Goal: Find specific page/section: Find specific page/section

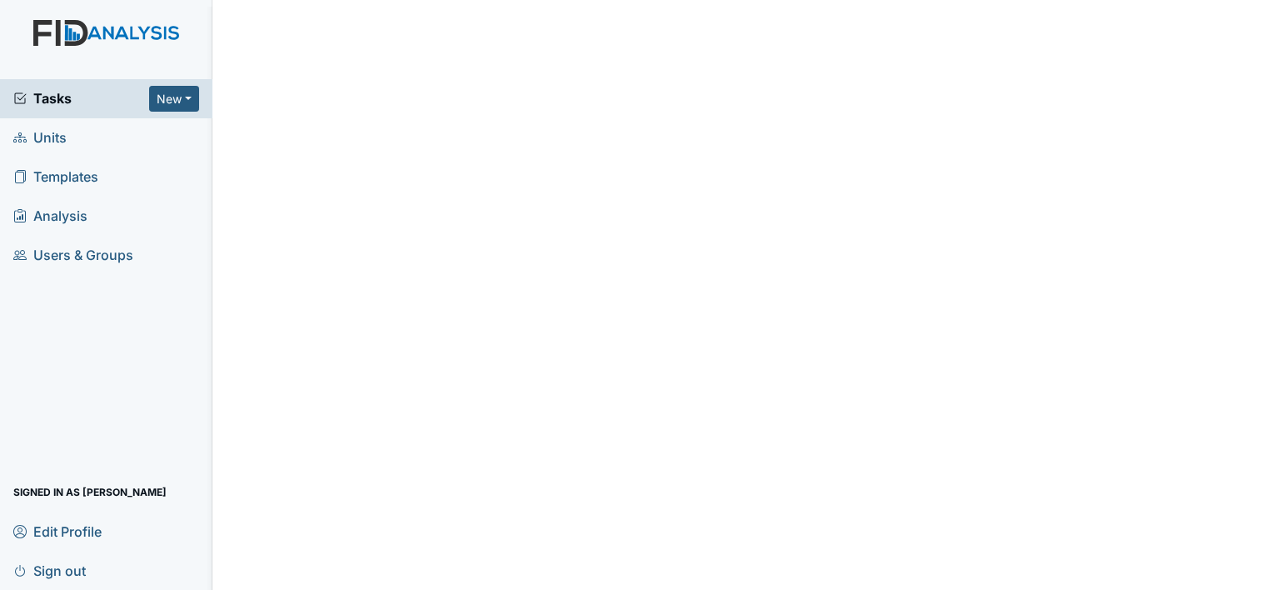
click at [67, 125] on span "Units" at bounding box center [39, 138] width 53 height 26
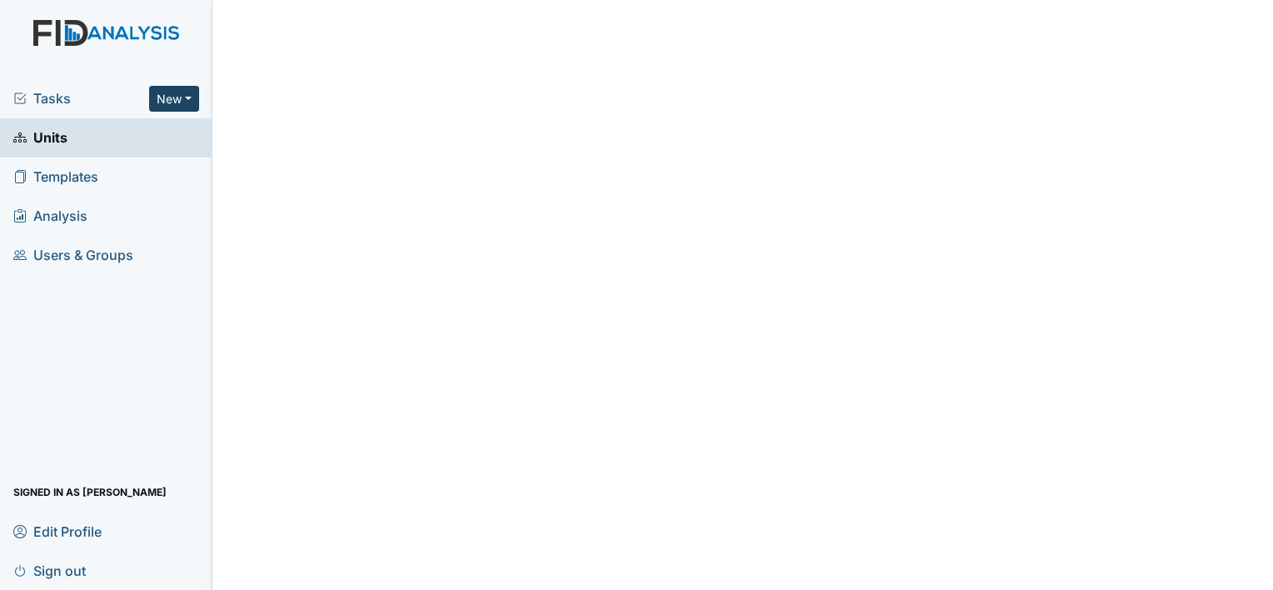
click at [182, 99] on button "New" at bounding box center [174, 99] width 50 height 26
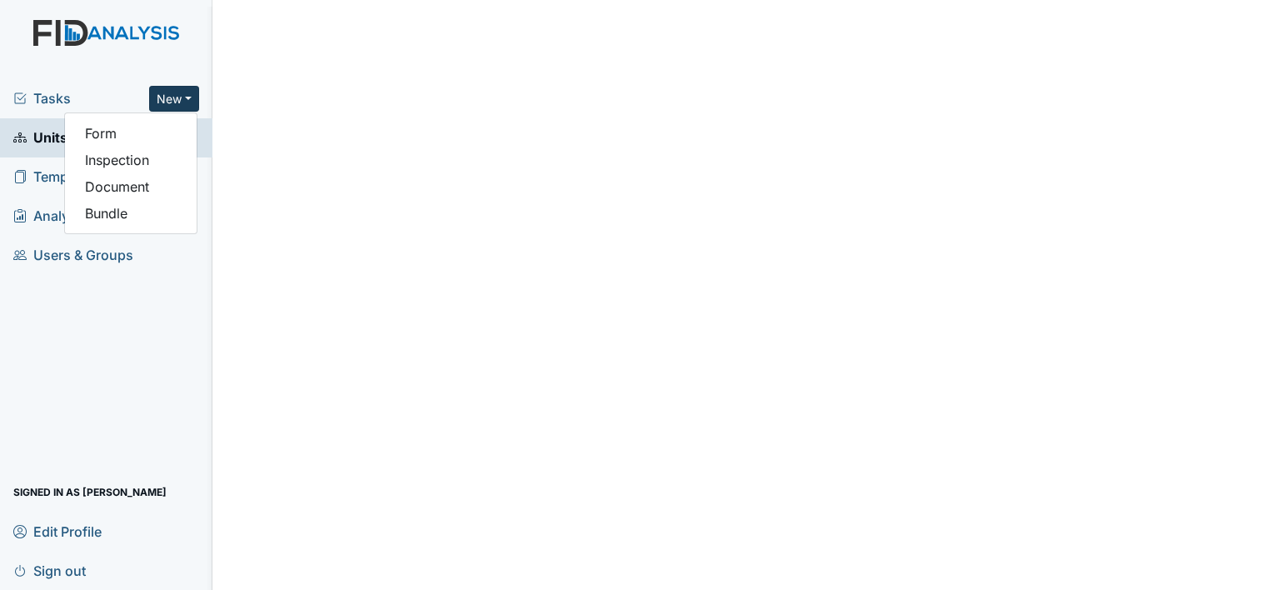
click at [148, 292] on div "Tasks New Form Inspection Document Bundle Units Templates Analysis Users & Grou…" at bounding box center [106, 334] width 212 height 511
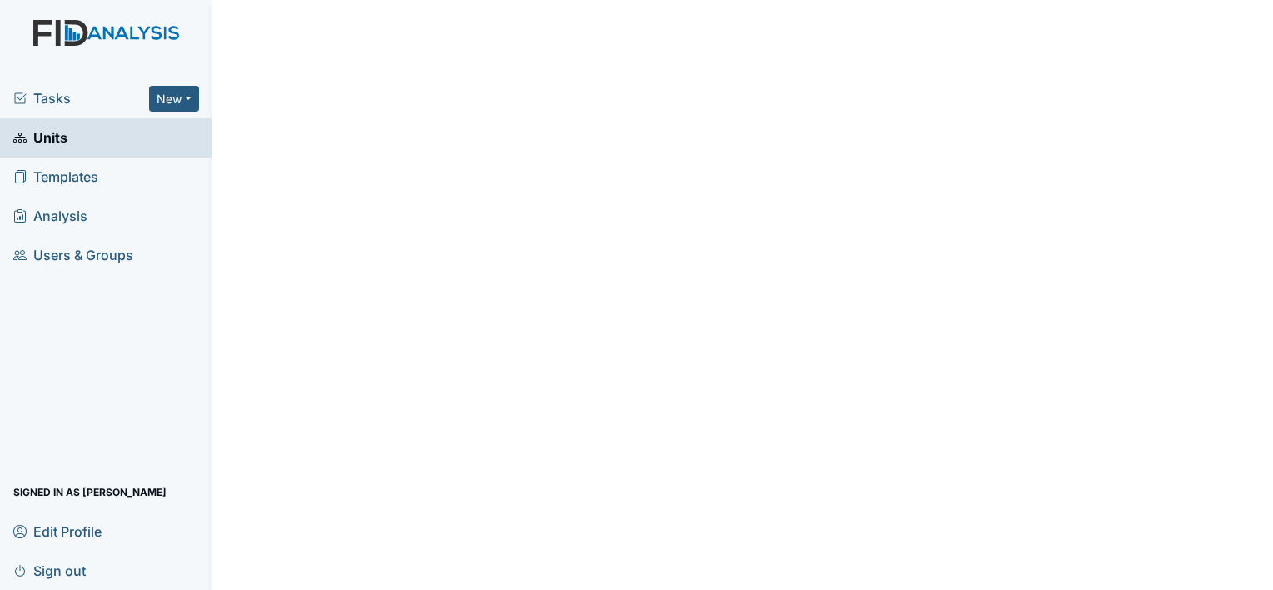
click at [47, 135] on span "Units" at bounding box center [40, 138] width 54 height 26
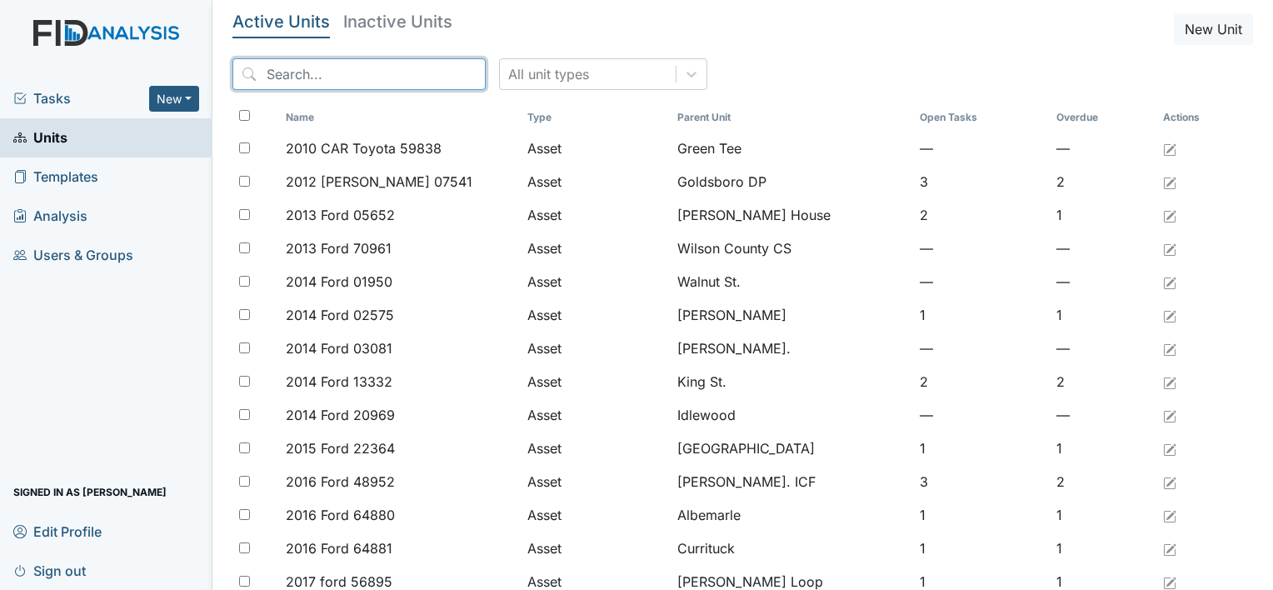
click at [292, 74] on input "search" at bounding box center [358, 74] width 253 height 32
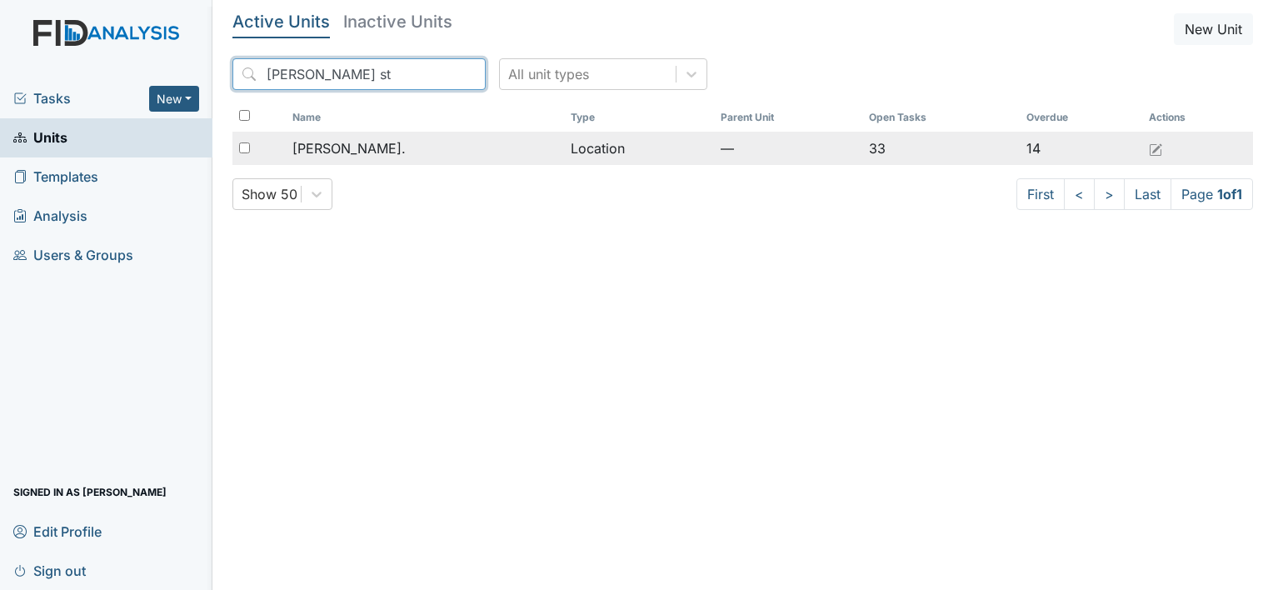
type input "William st"
click at [362, 150] on span "[PERSON_NAME]." at bounding box center [348, 148] width 113 height 20
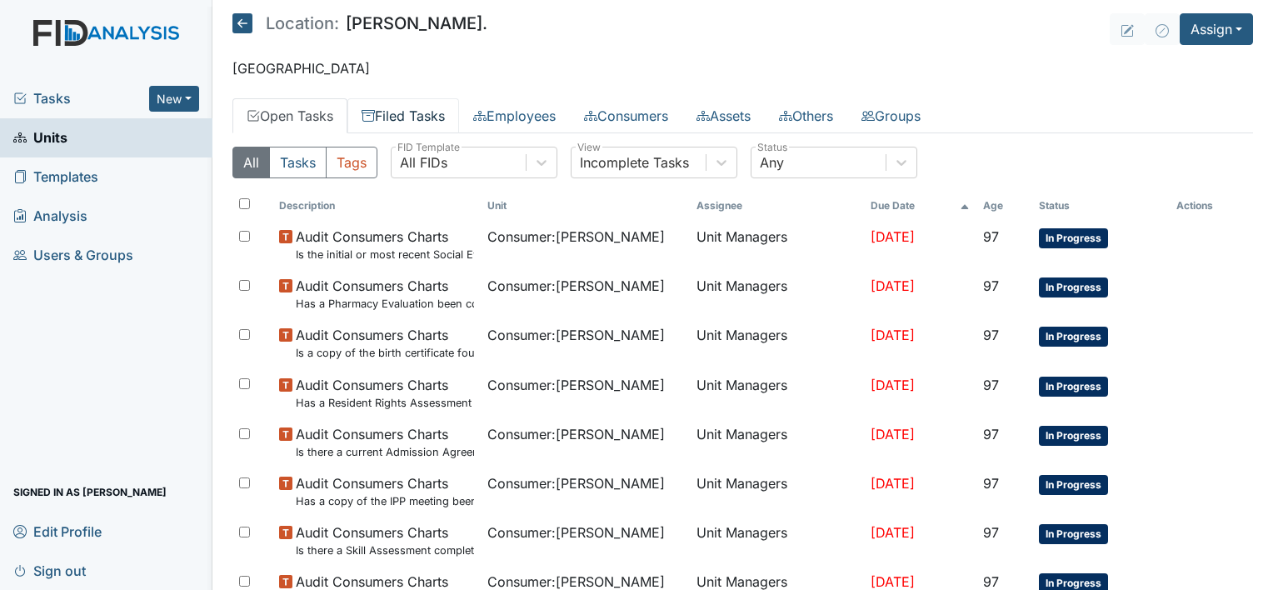
click at [430, 118] on link "Filed Tasks" at bounding box center [403, 115] width 112 height 35
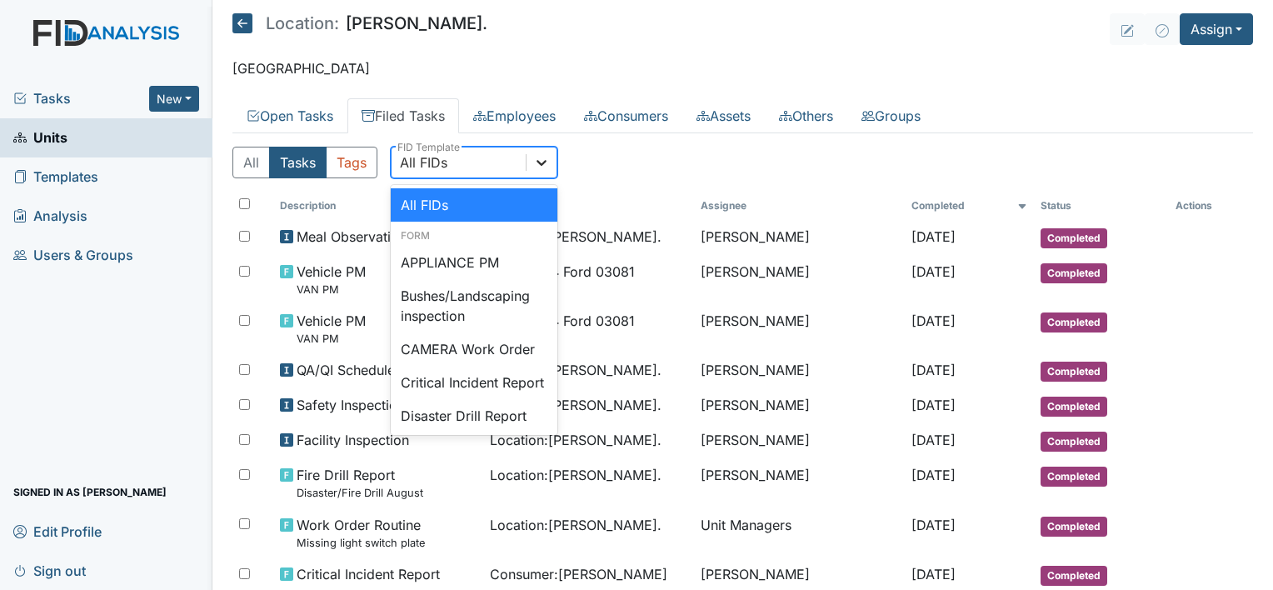
click at [542, 163] on icon at bounding box center [542, 163] width 10 height 6
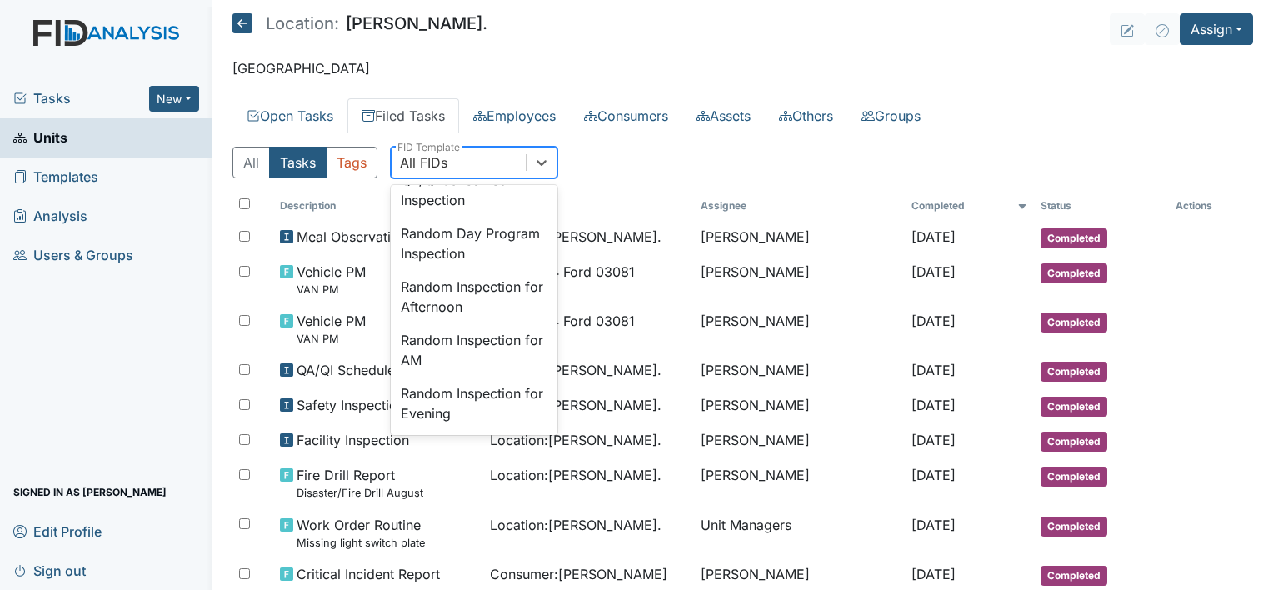
scroll to position [1466, 0]
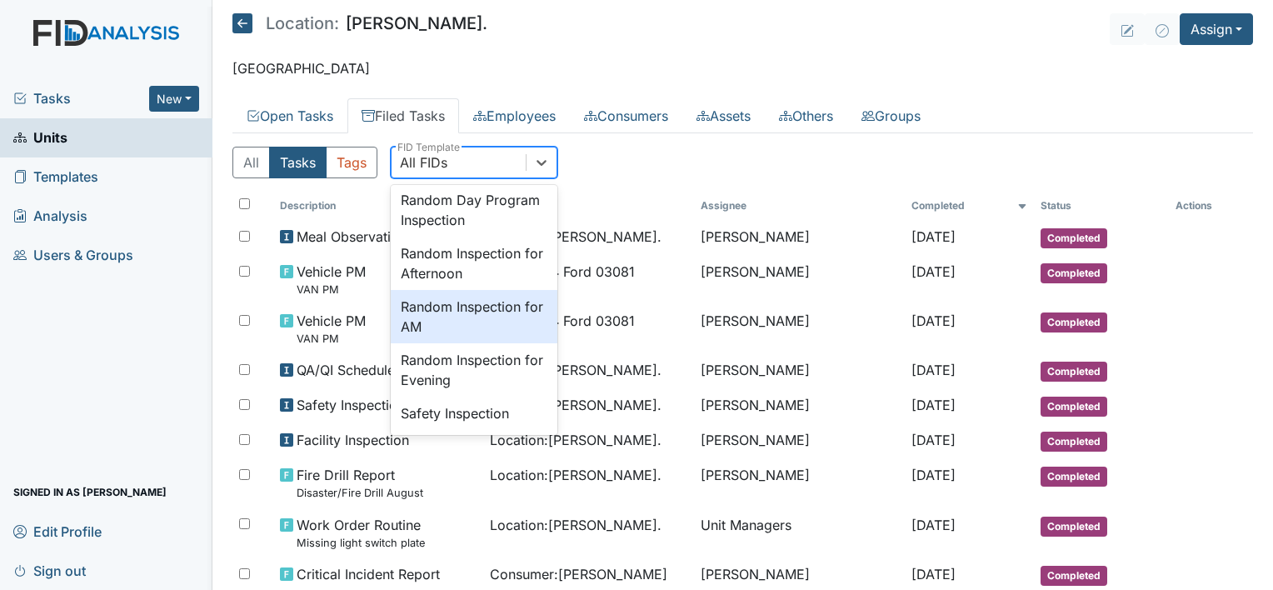
click at [472, 343] on div "Random Inspection for AM" at bounding box center [474, 316] width 167 height 53
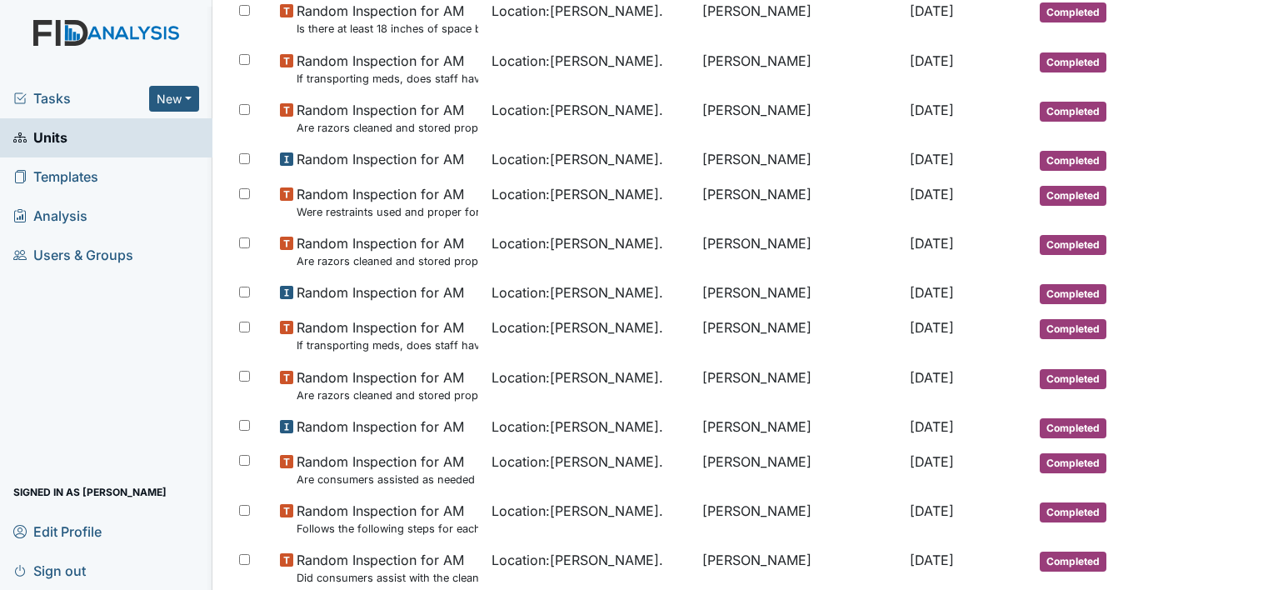
scroll to position [0, 0]
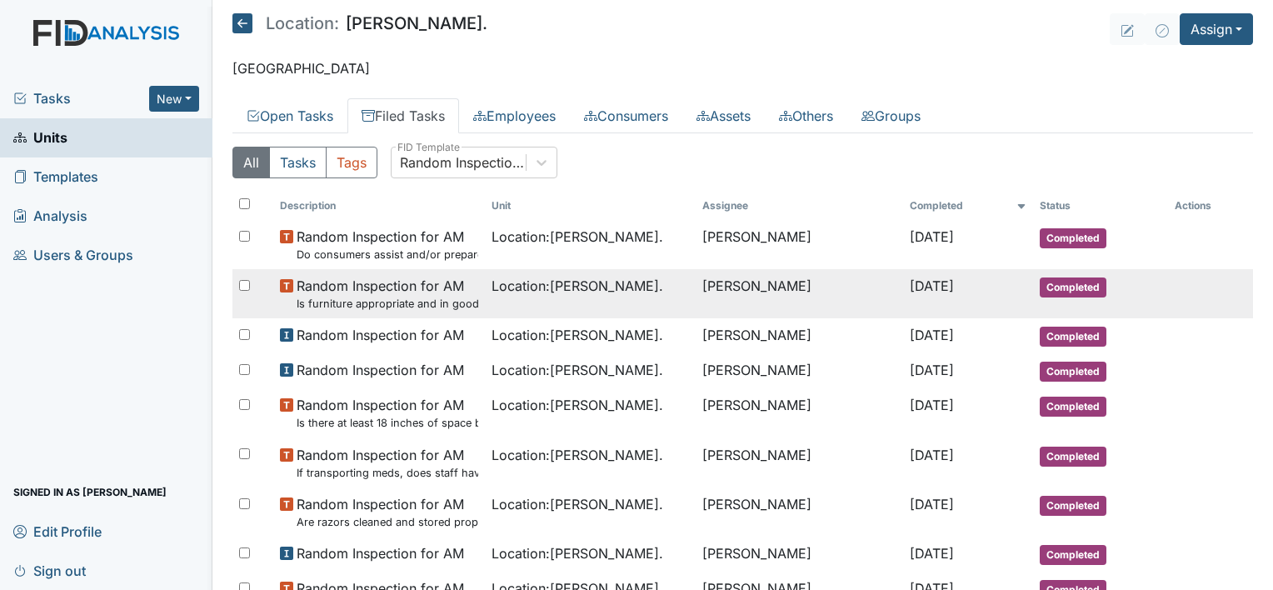
click at [726, 287] on td "[PERSON_NAME]" at bounding box center [799, 293] width 207 height 49
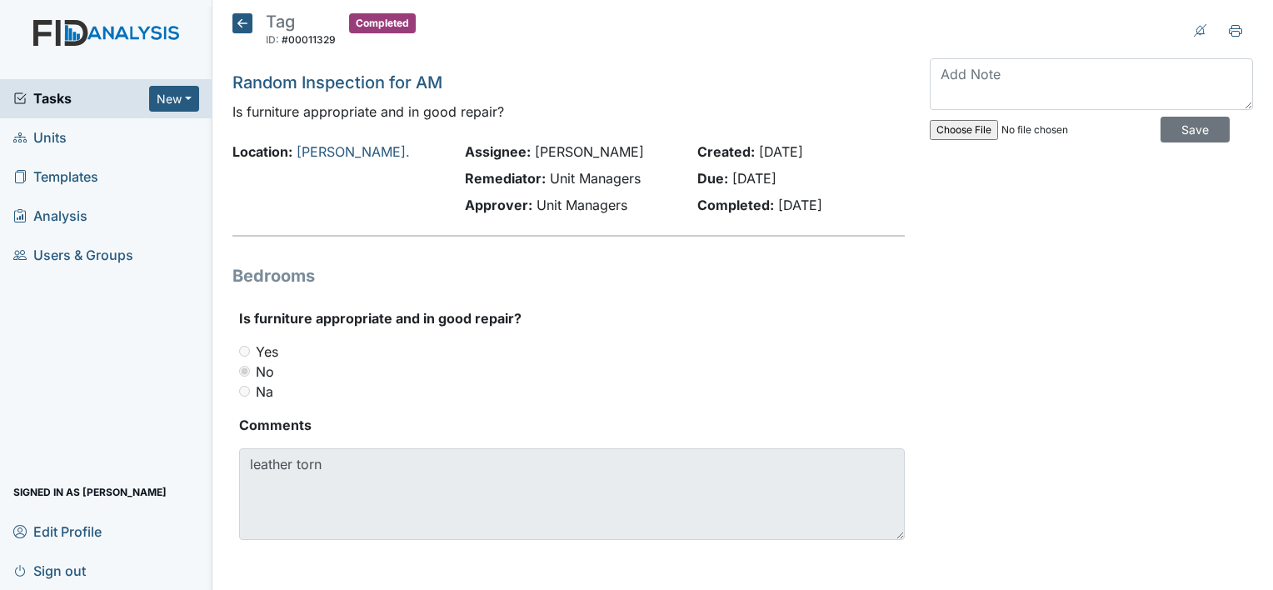
click at [239, 17] on icon at bounding box center [242, 23] width 20 height 20
click at [969, 77] on textarea at bounding box center [1091, 84] width 323 height 52
click at [936, 87] on textarea at bounding box center [1091, 84] width 323 height 52
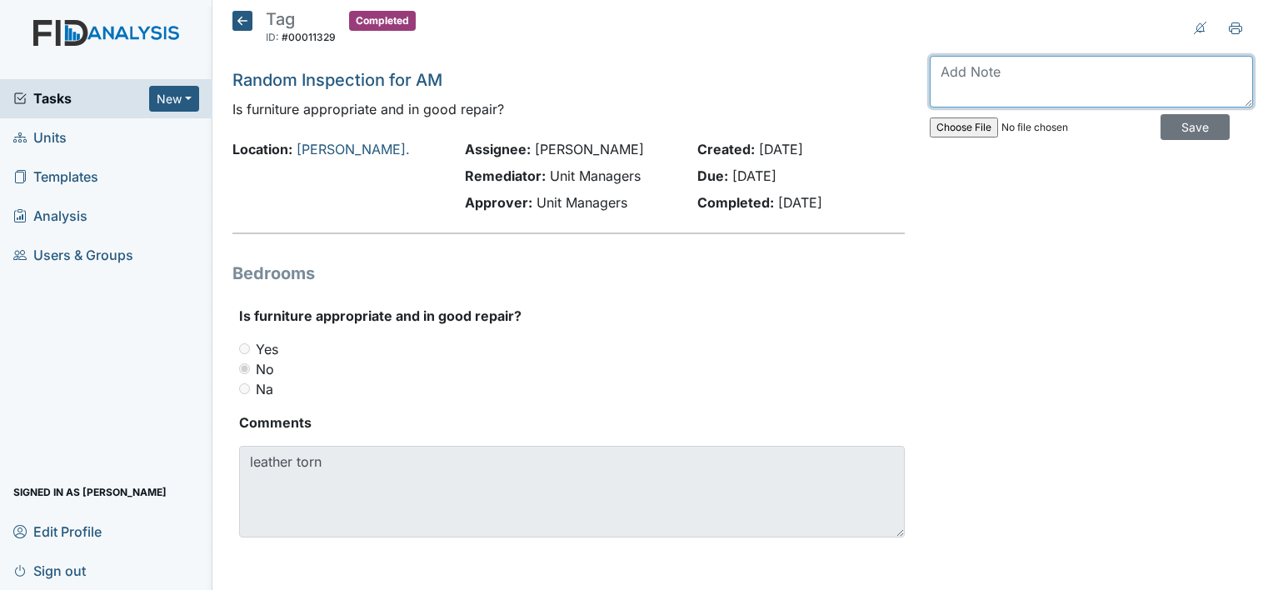
click at [982, 72] on textarea at bounding box center [1091, 82] width 323 height 52
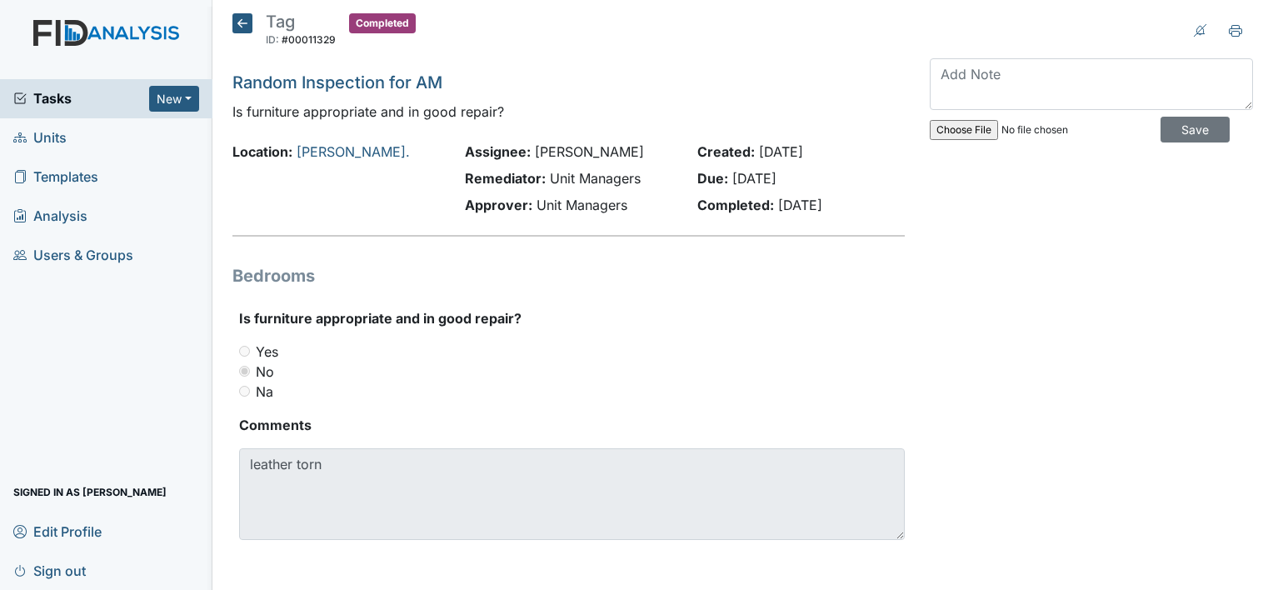
click at [1032, 260] on div "Archive Task × Are you sure you want to archive this task? It will appear as in…" at bounding box center [1091, 296] width 348 height 567
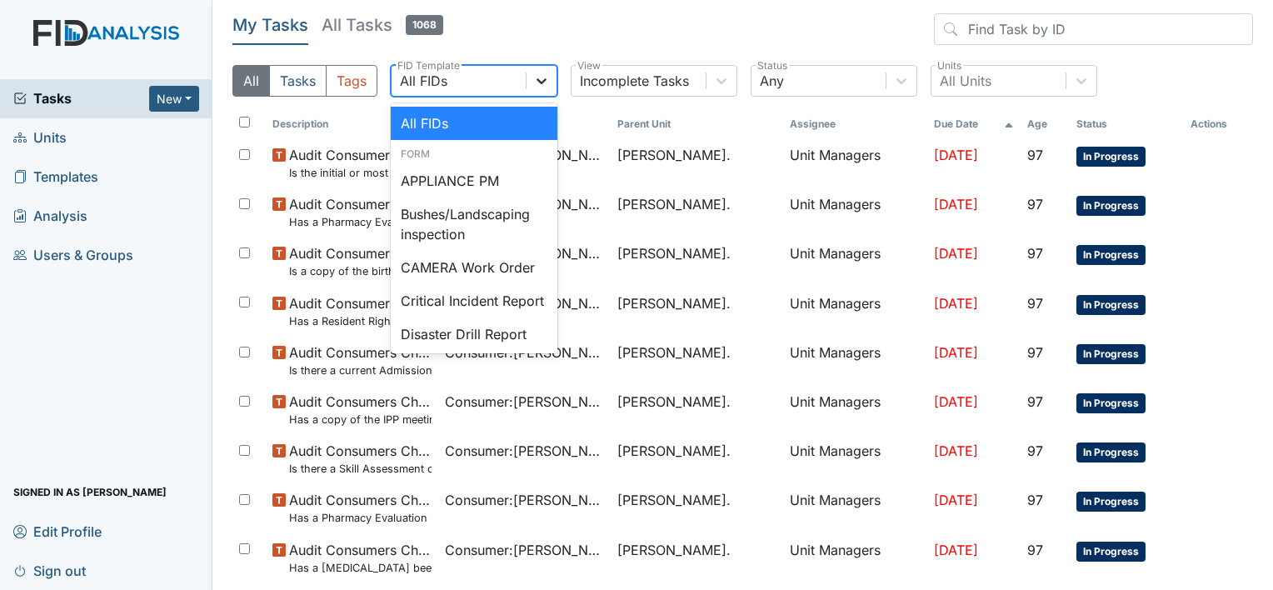
click at [547, 77] on icon at bounding box center [541, 80] width 17 height 17
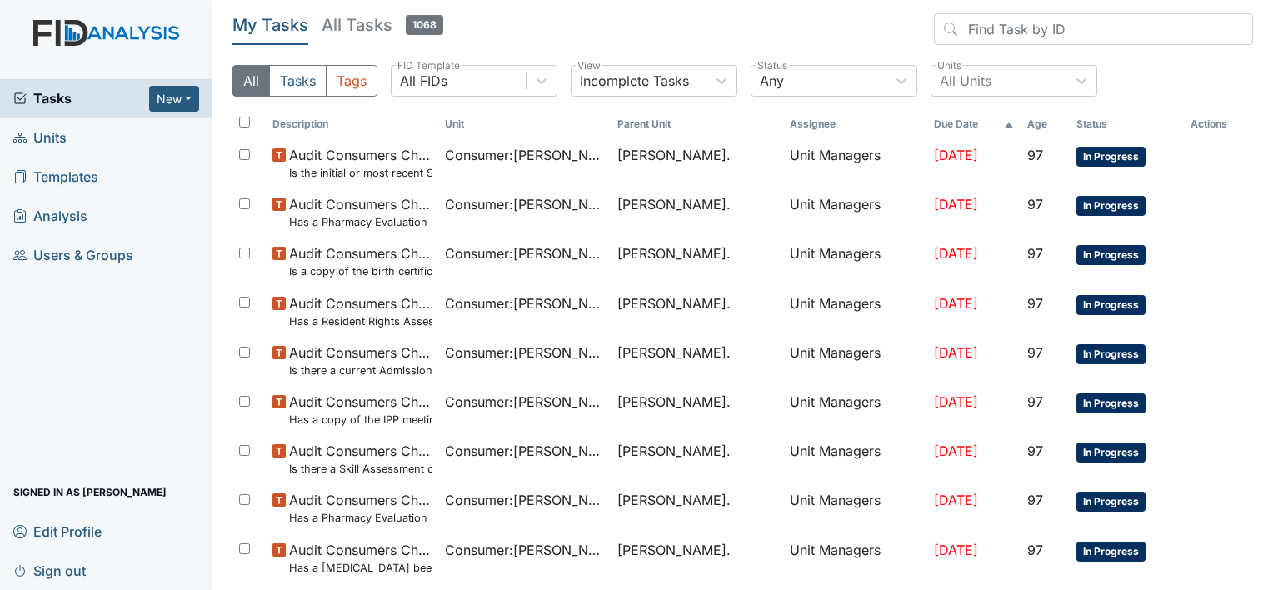
click at [60, 133] on span "Units" at bounding box center [39, 138] width 53 height 26
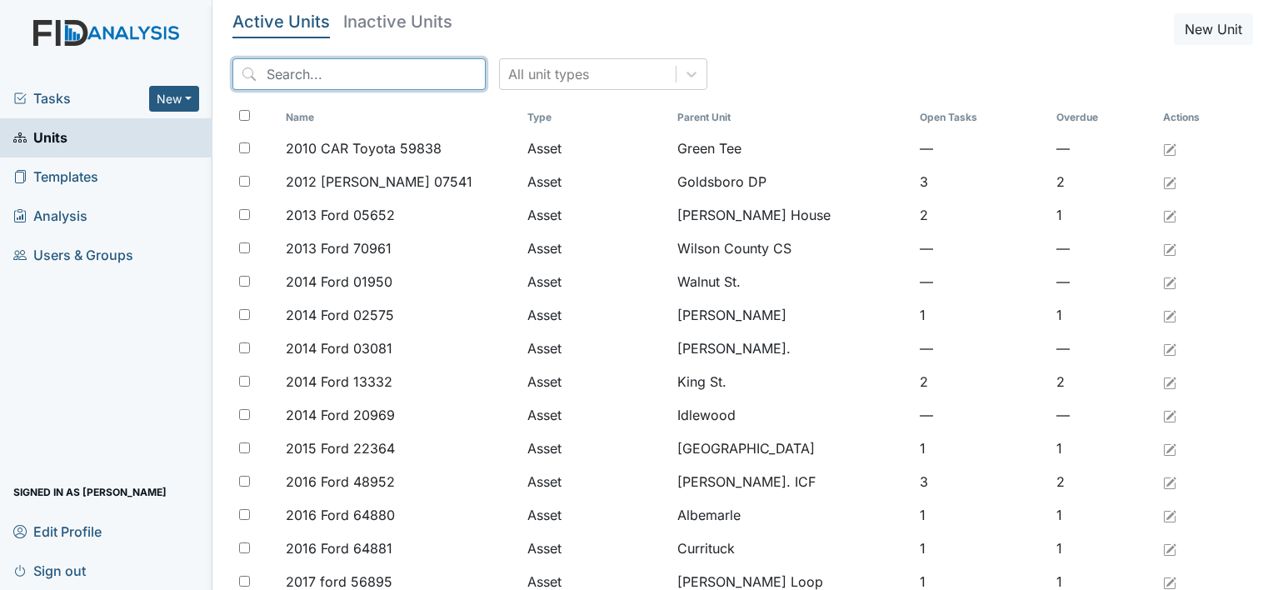
click at [322, 70] on input "search" at bounding box center [358, 74] width 253 height 32
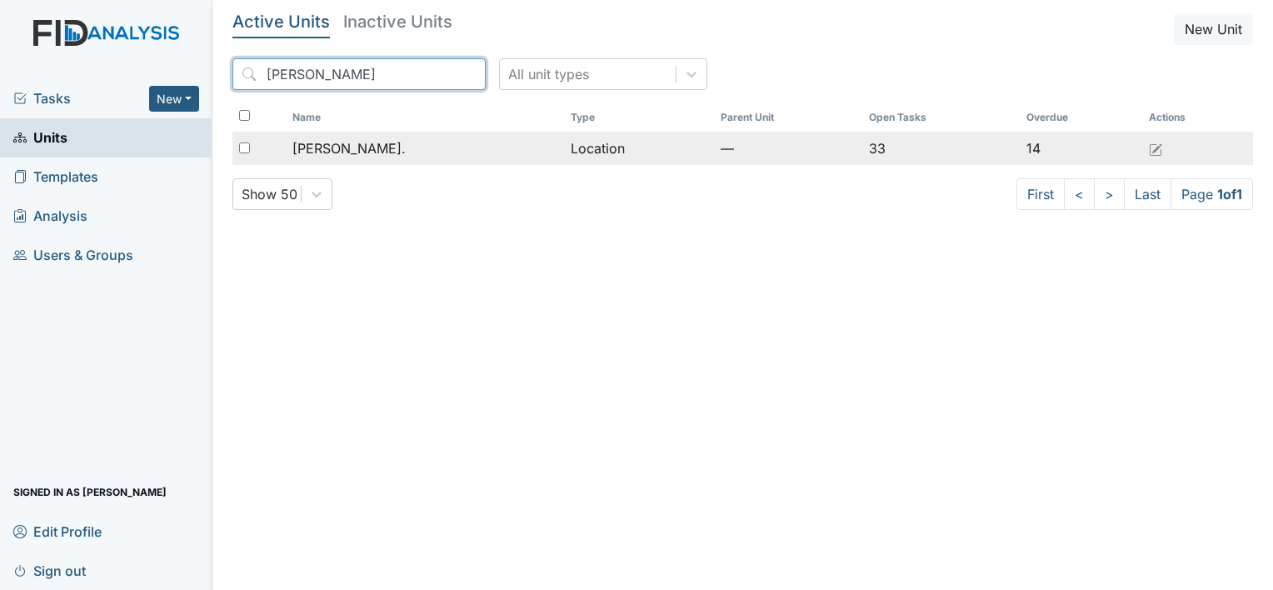
type input "[PERSON_NAME]"
click at [323, 148] on span "[PERSON_NAME]." at bounding box center [348, 148] width 113 height 20
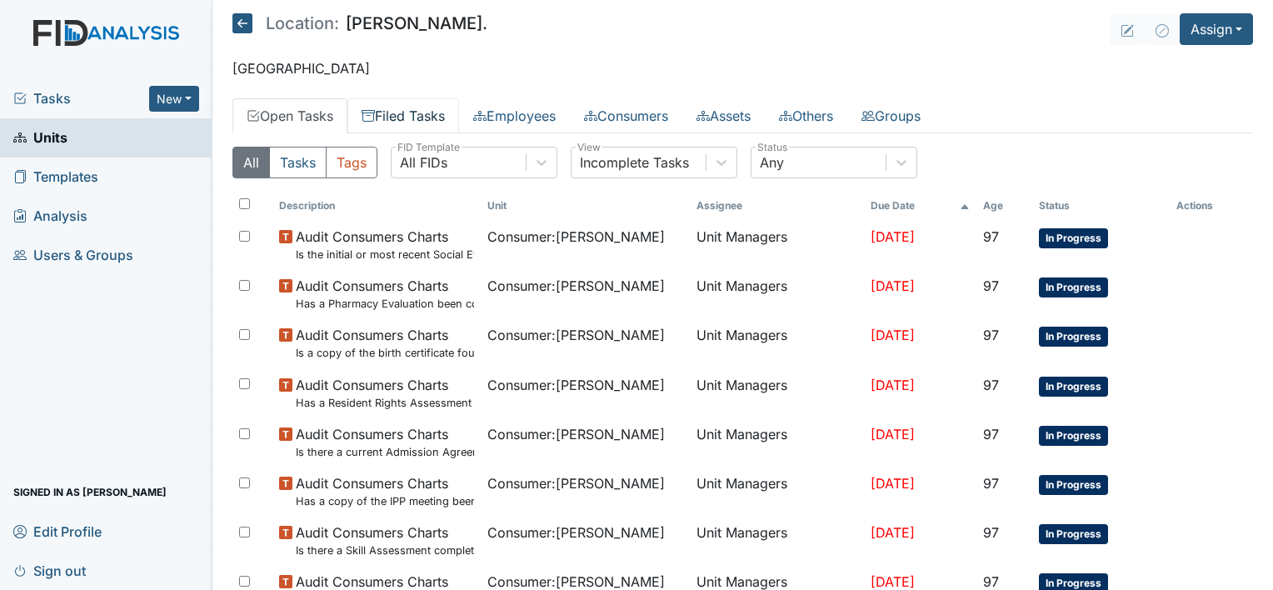
click at [414, 110] on link "Filed Tasks" at bounding box center [403, 115] width 112 height 35
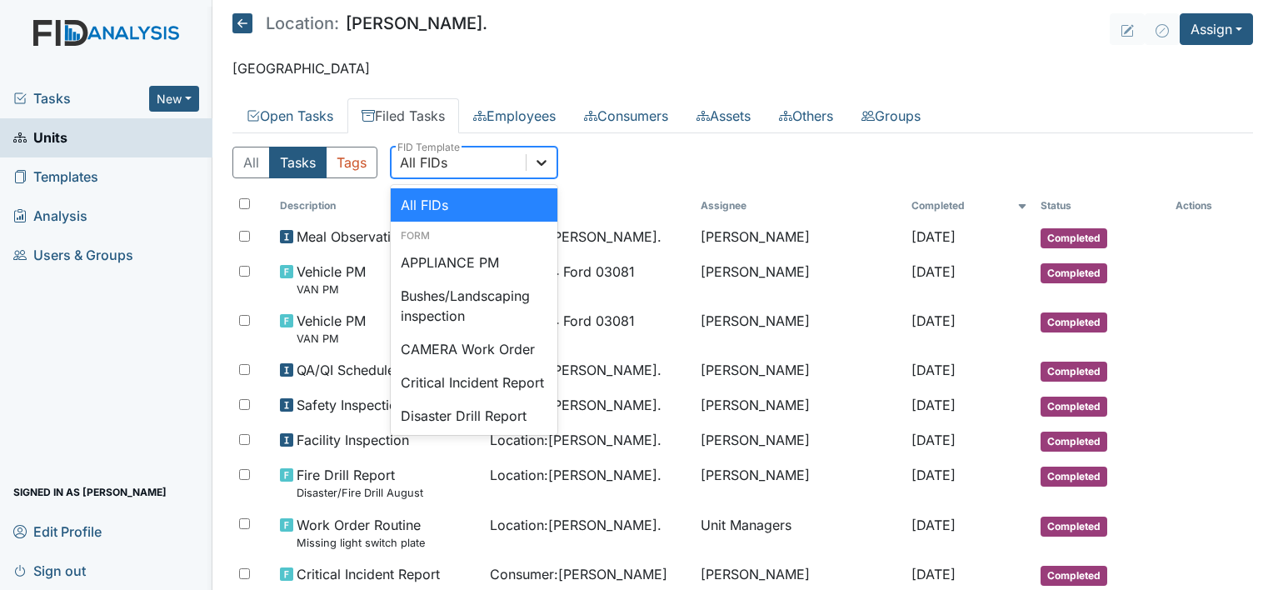
click at [544, 167] on icon at bounding box center [541, 162] width 17 height 17
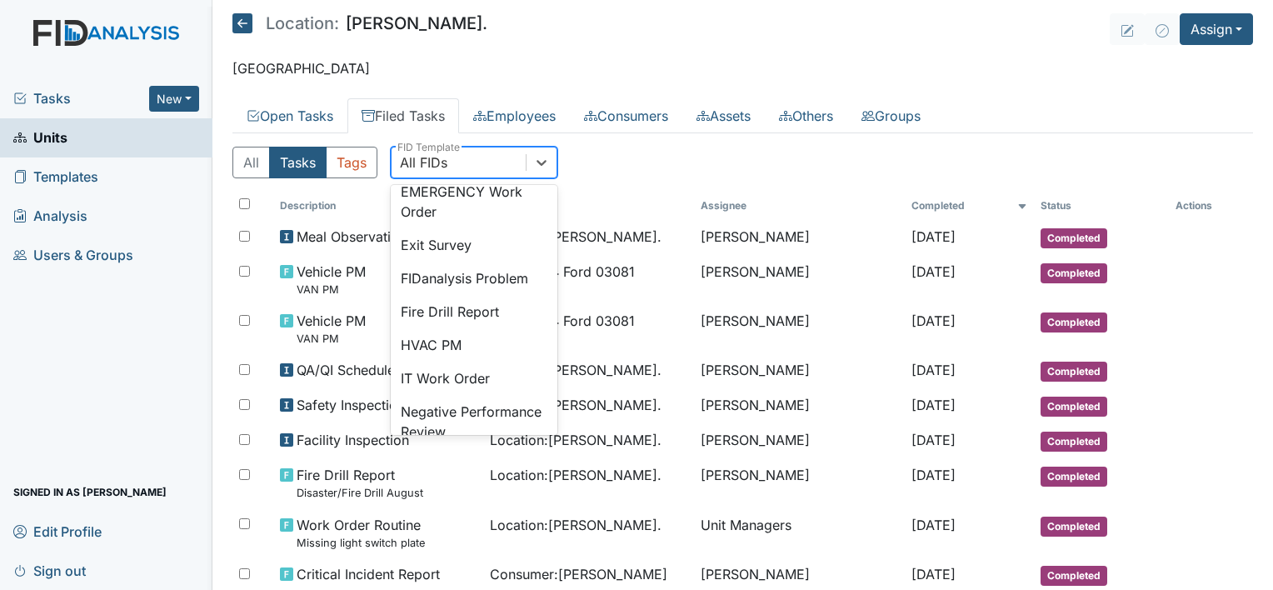
scroll to position [261, 0]
click at [482, 325] on div "Fire Drill Report" at bounding box center [474, 308] width 167 height 33
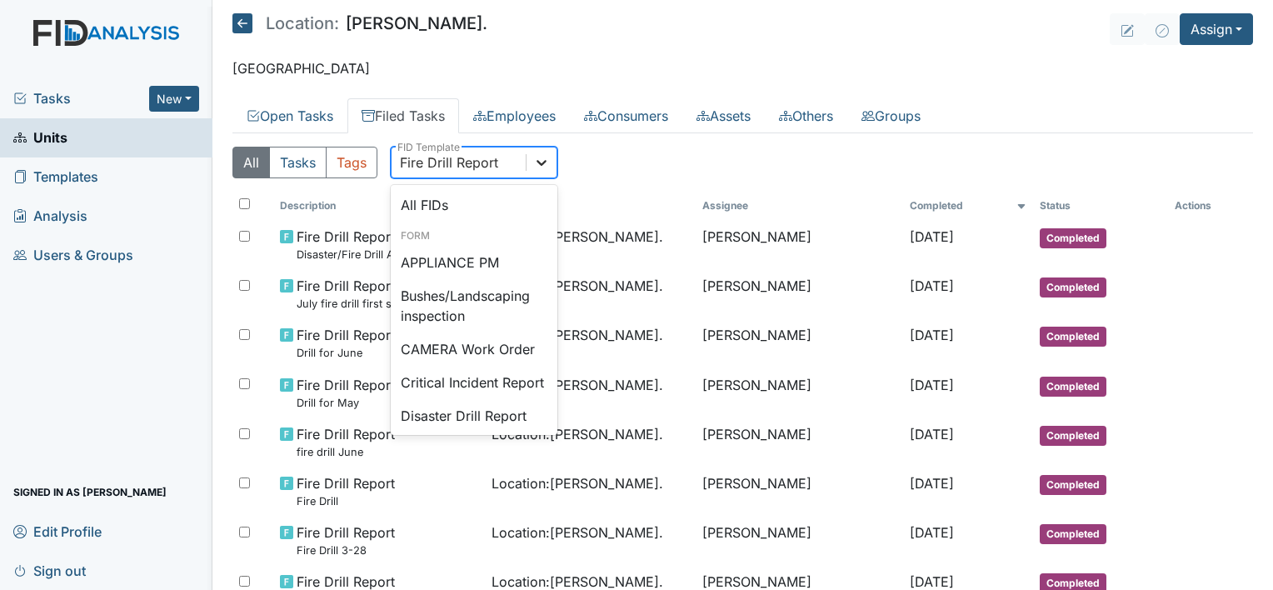
click at [545, 162] on icon at bounding box center [541, 162] width 17 height 17
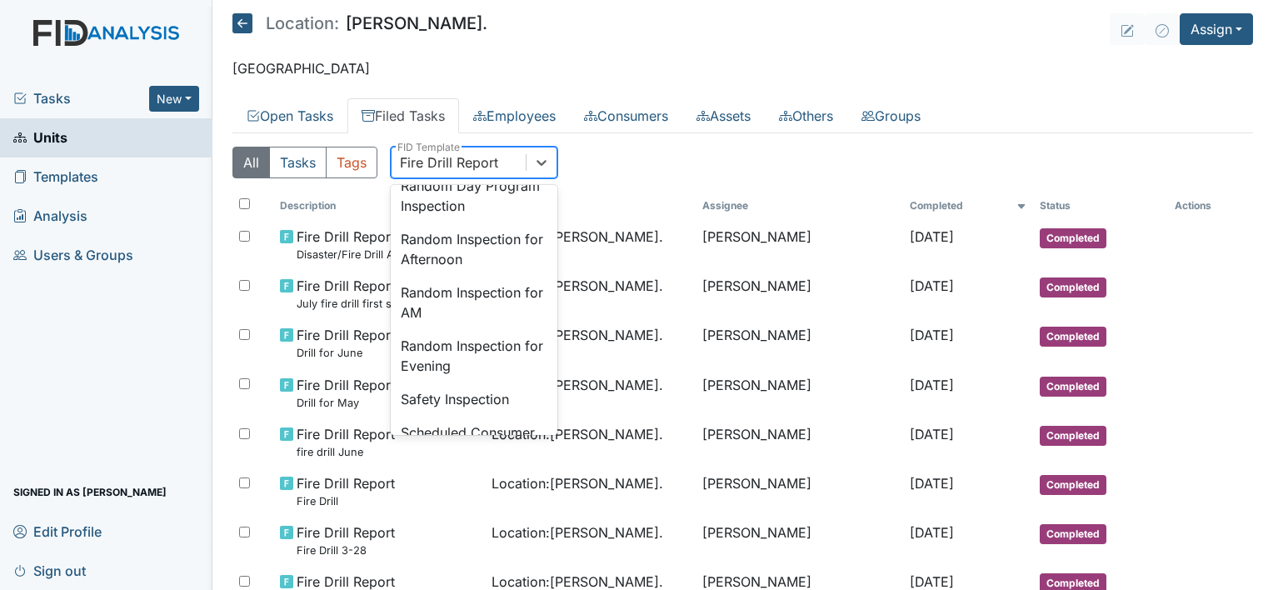
scroll to position [1514, 0]
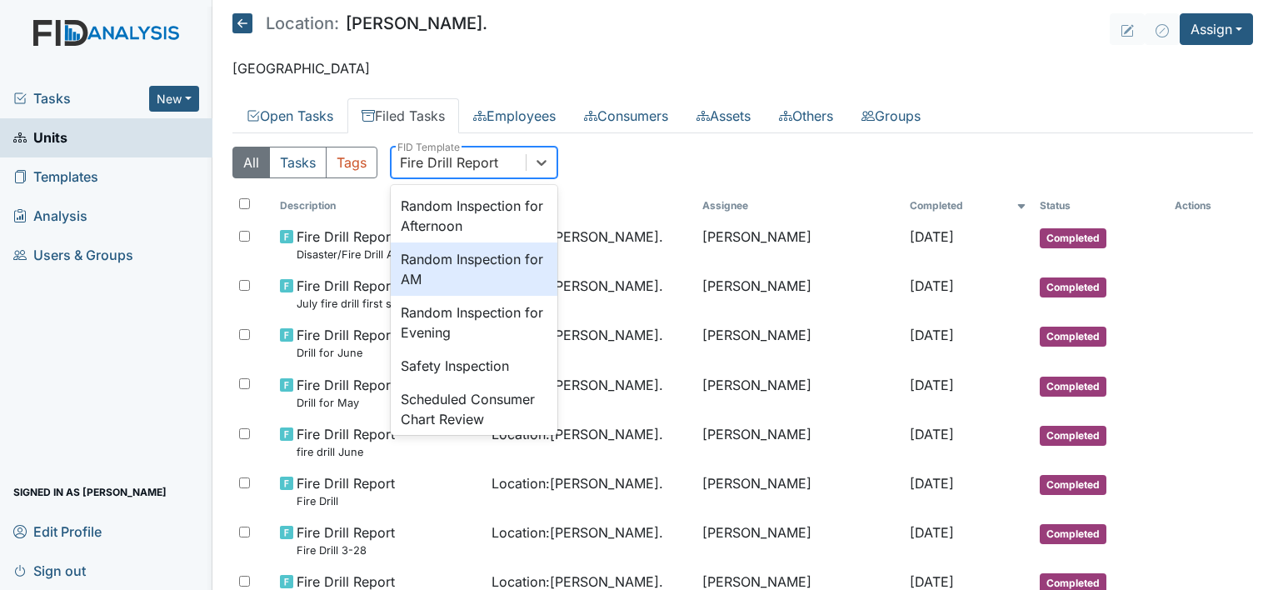
click at [506, 296] on div "Random Inspection for AM" at bounding box center [474, 268] width 167 height 53
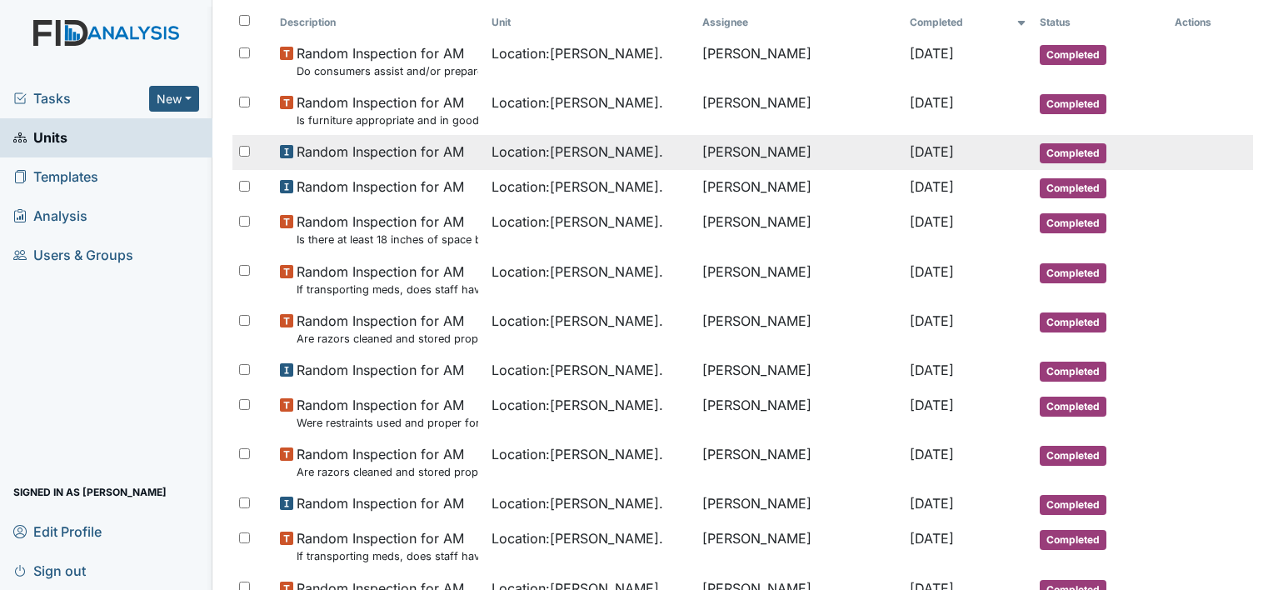
scroll to position [0, 0]
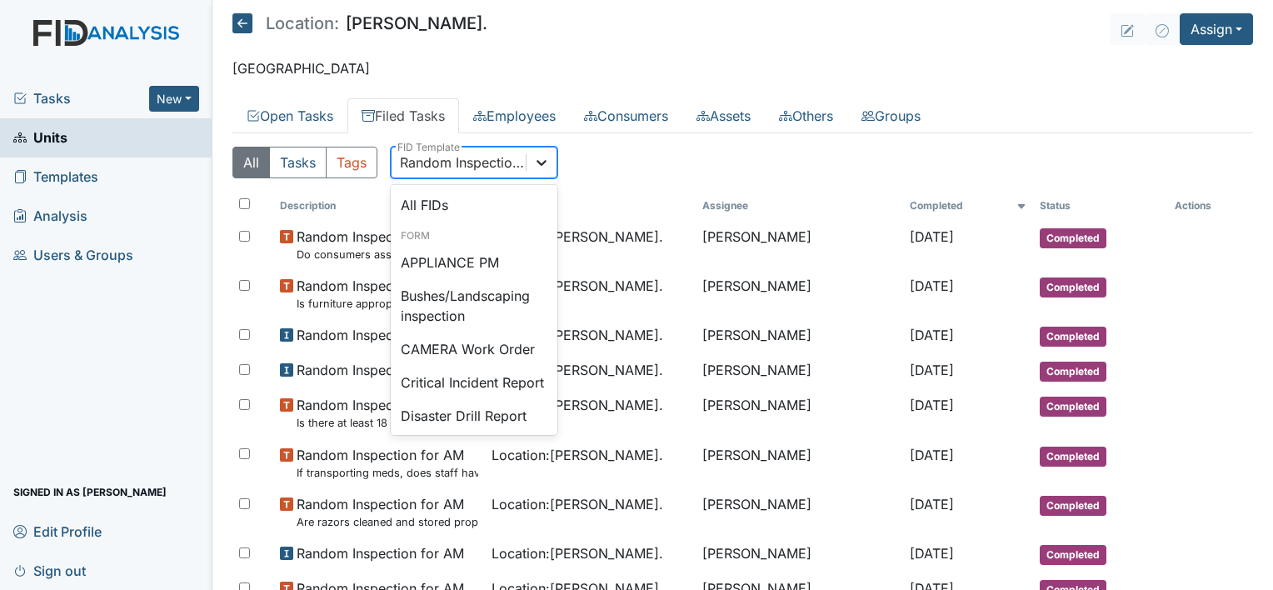
click at [546, 157] on icon at bounding box center [541, 162] width 17 height 17
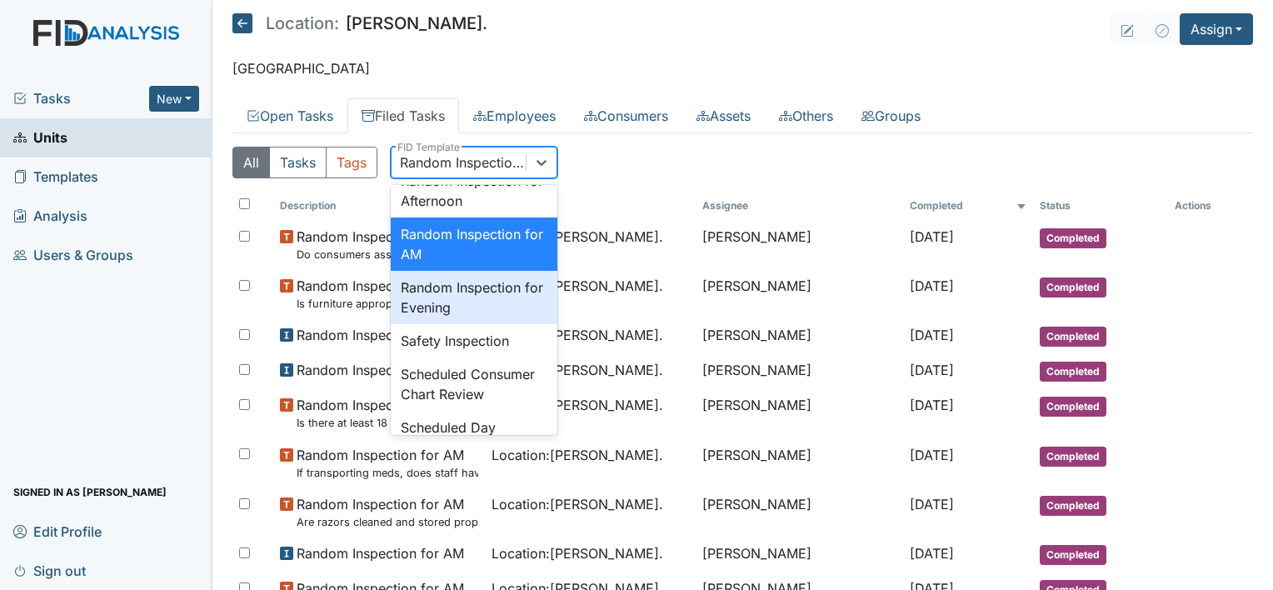
scroll to position [1572, 0]
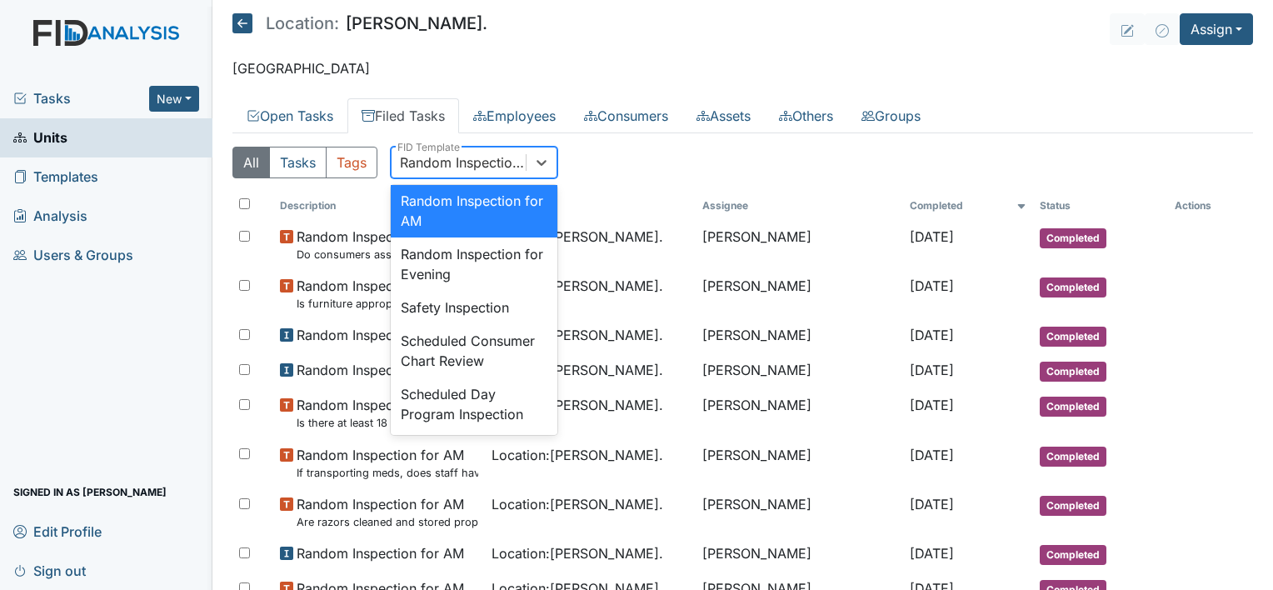
click at [522, 184] on div "Random Inspection for Afternoon" at bounding box center [474, 157] width 167 height 53
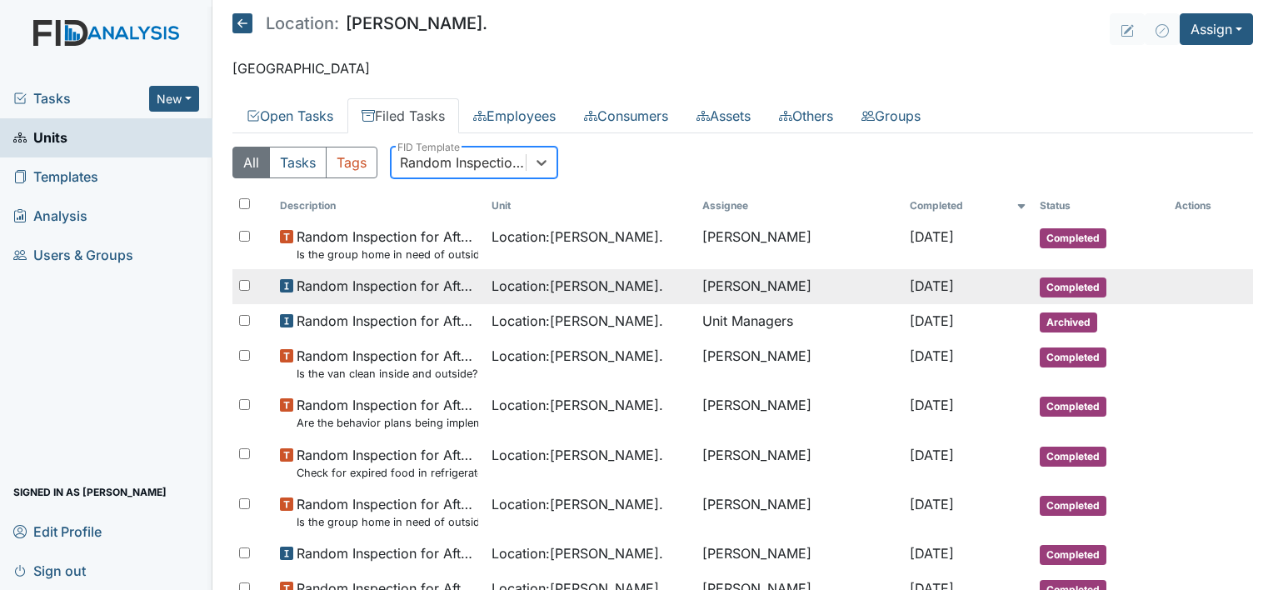
click at [587, 292] on span "Location : William St." at bounding box center [578, 286] width 172 height 20
